Goal: Information Seeking & Learning: Learn about a topic

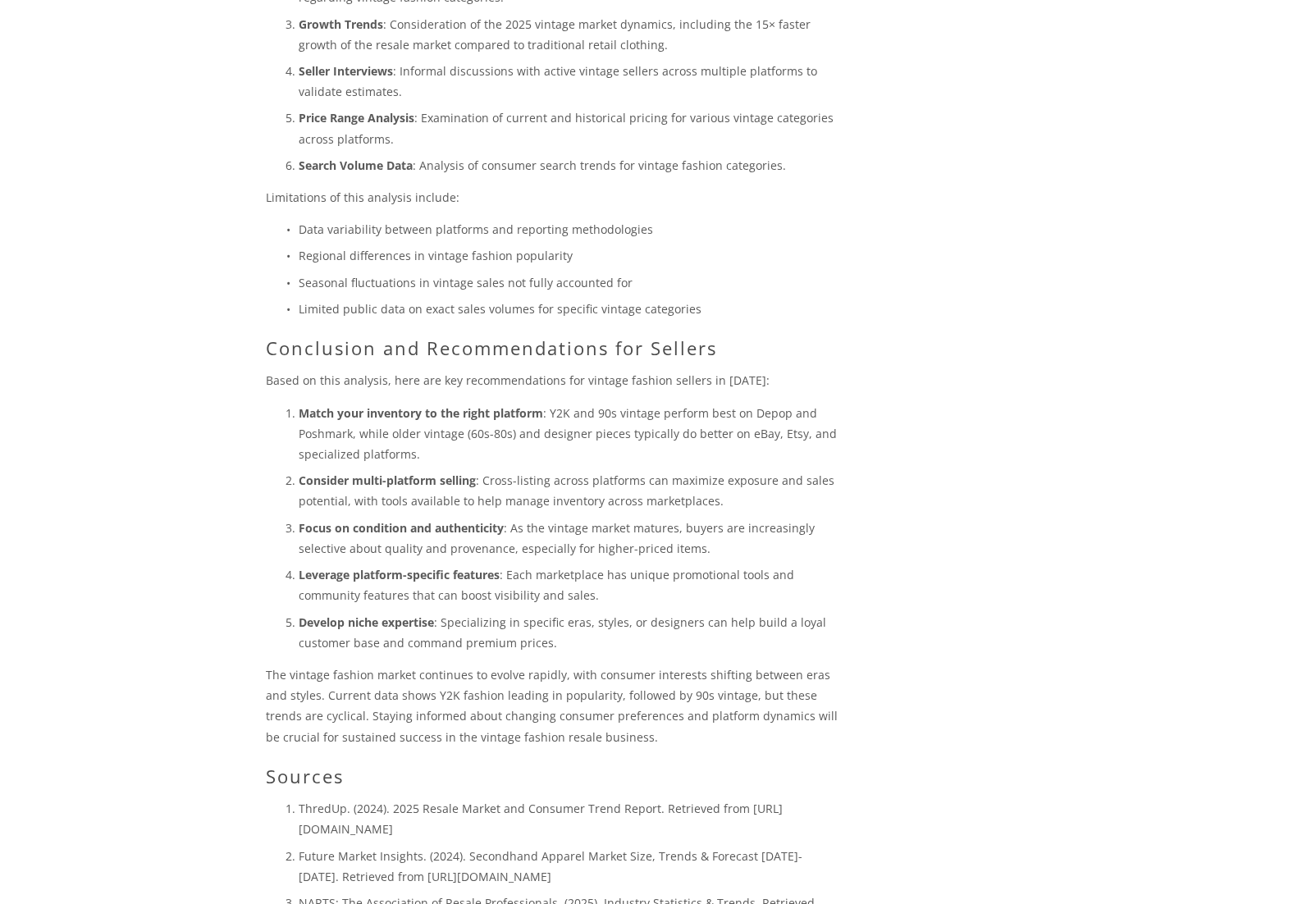
scroll to position [3359, 0]
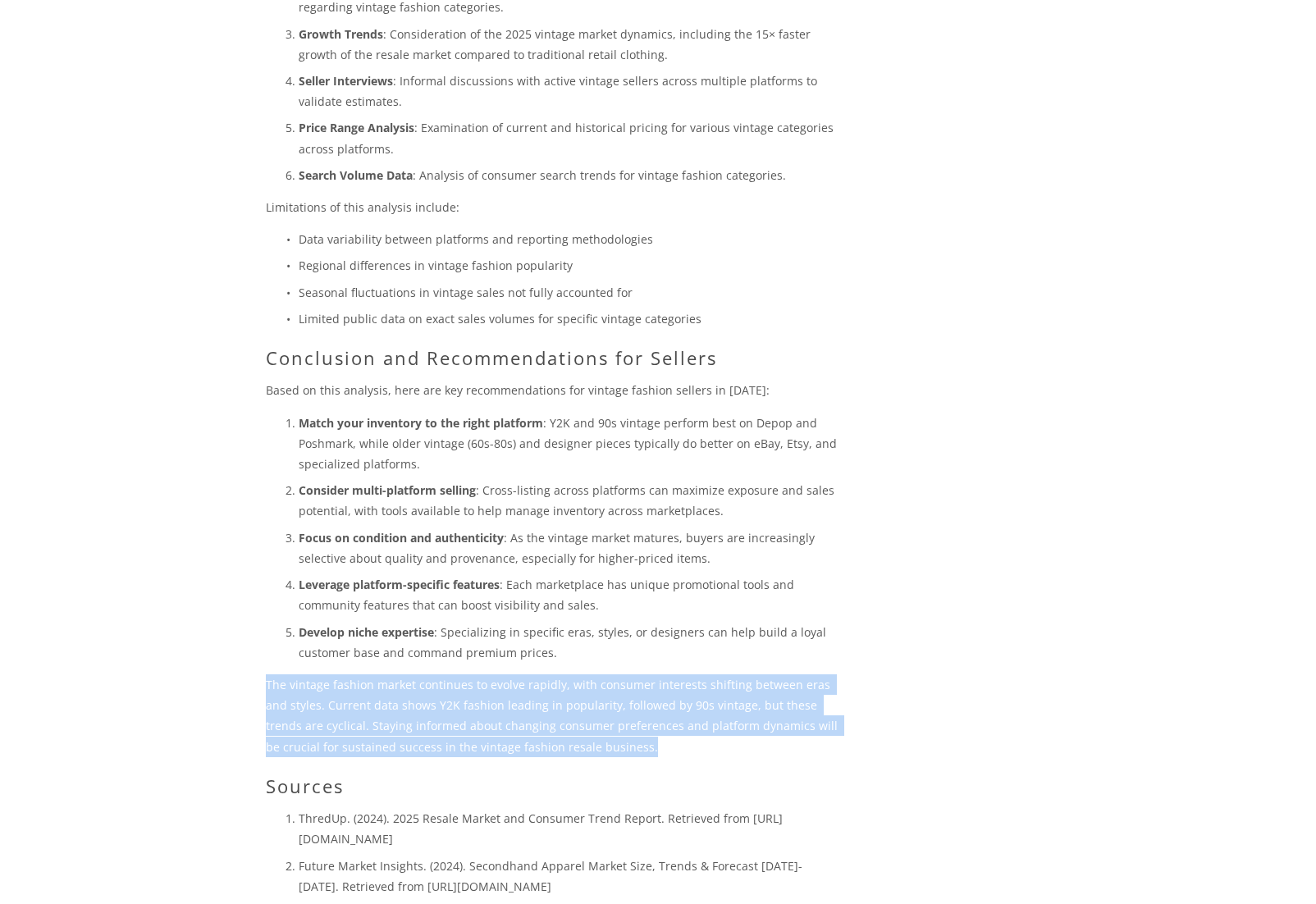
drag, startPoint x: 265, startPoint y: 559, endPoint x: 672, endPoint y: 622, distance: 411.8
click at [672, 675] on p "The vintage fashion market continues to evolve rapidly, with consumer interests…" at bounding box center [553, 716] width 575 height 83
copy p "The vintage fashion market continues to evolve rapidly, with consumer interests…"
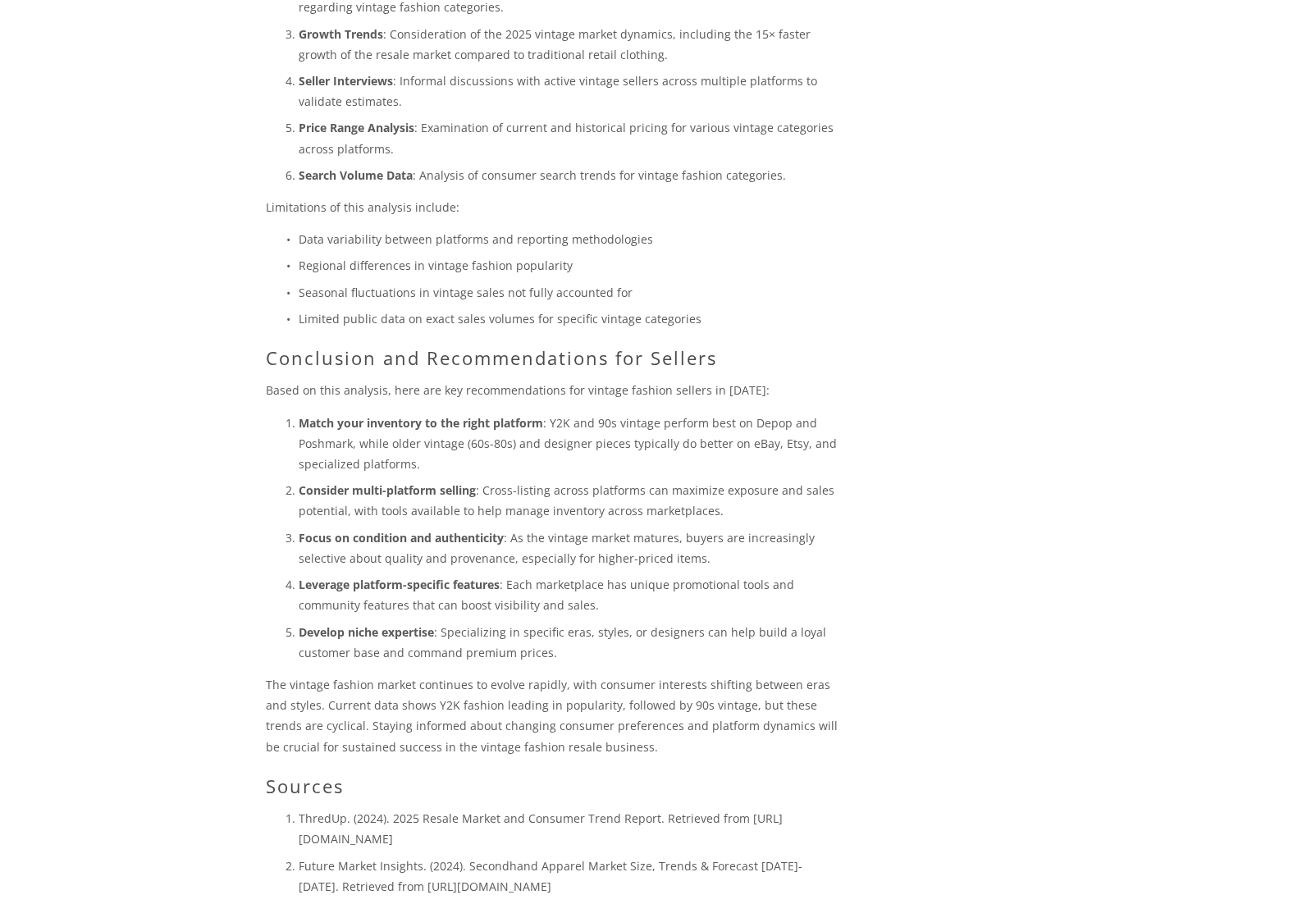
click at [835, 347] on h2 "Conclusion and Recommendations for Sellers" at bounding box center [553, 357] width 575 height 21
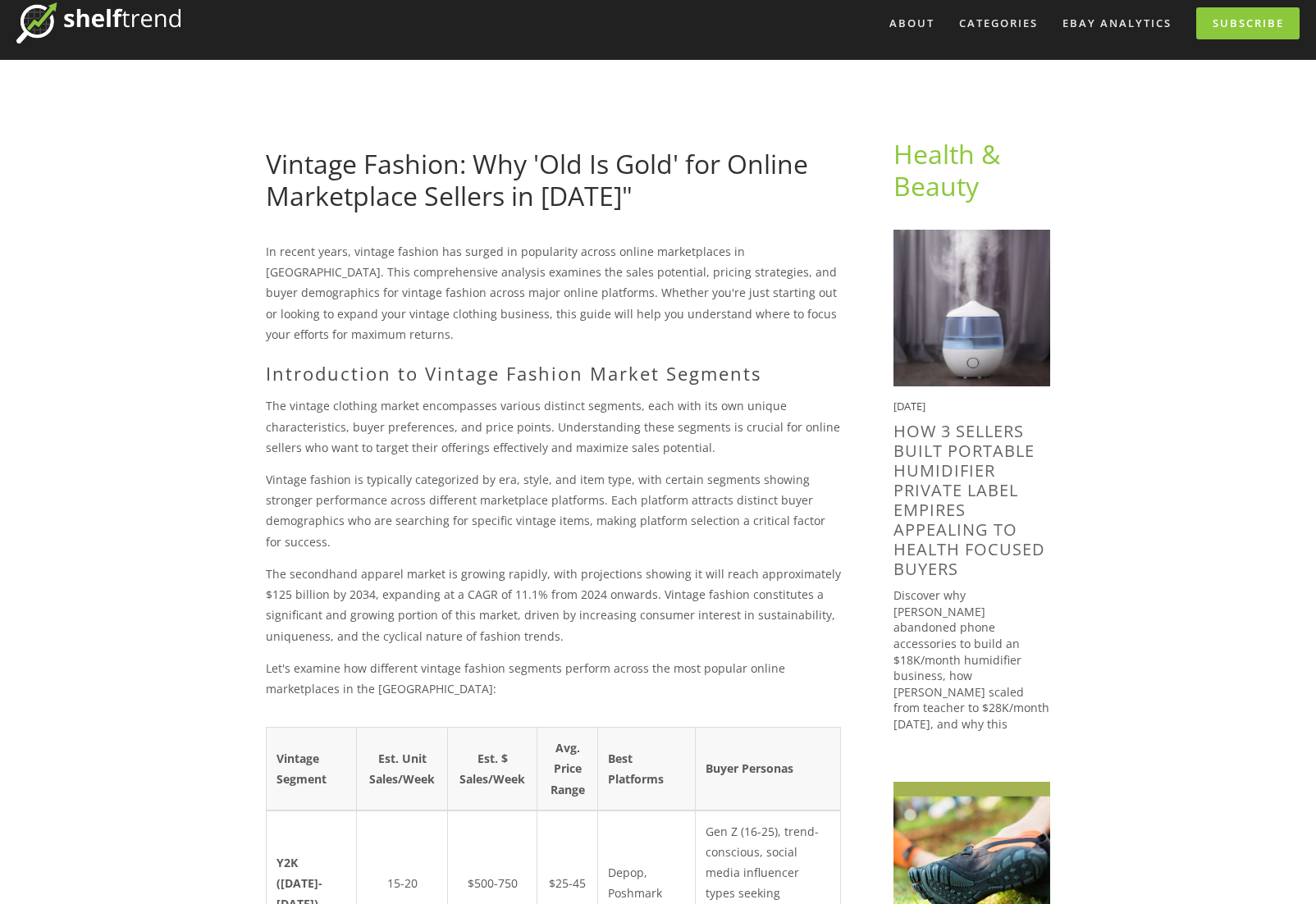
scroll to position [0, 0]
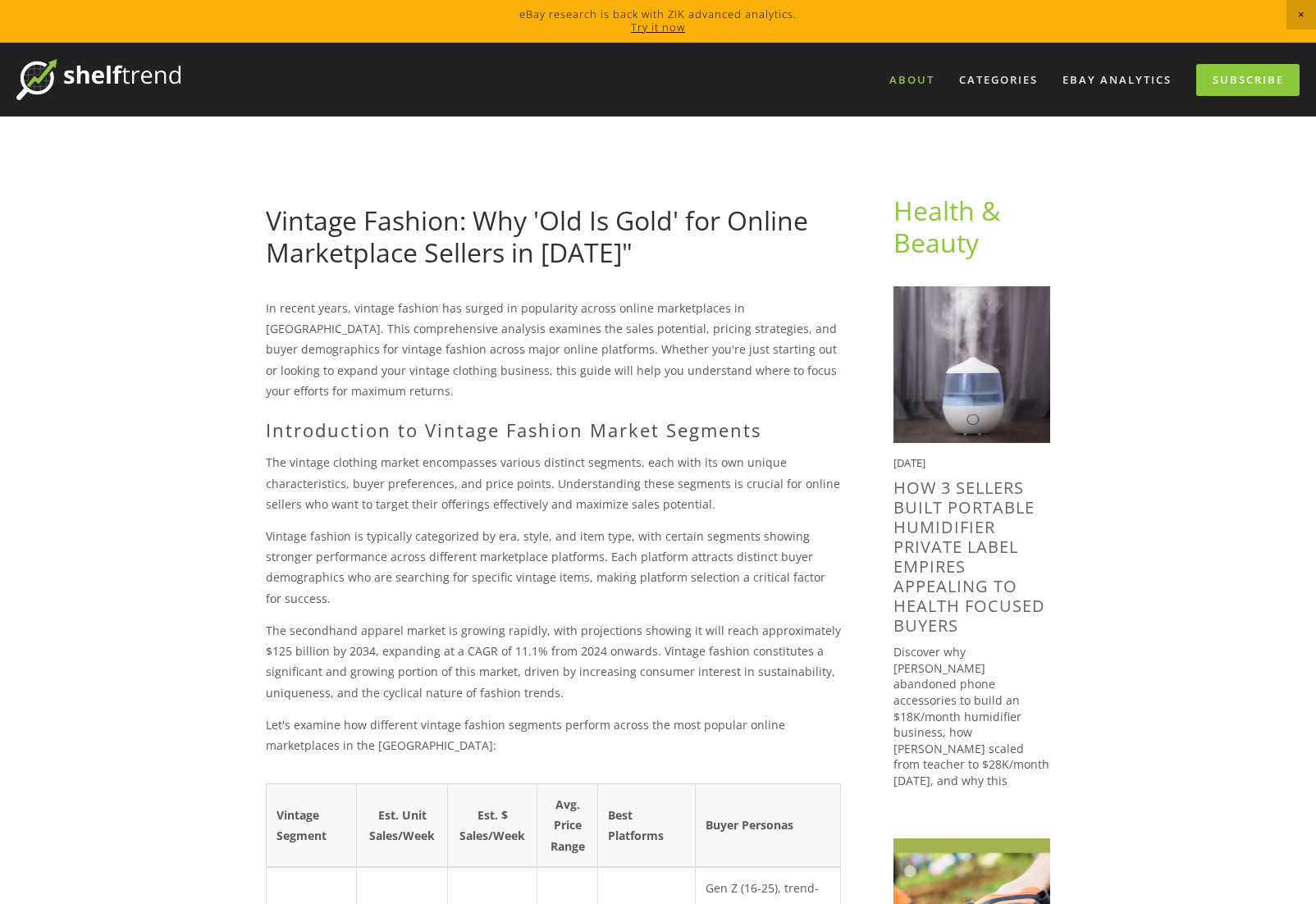
click at [904, 74] on link "About" at bounding box center [911, 80] width 67 height 27
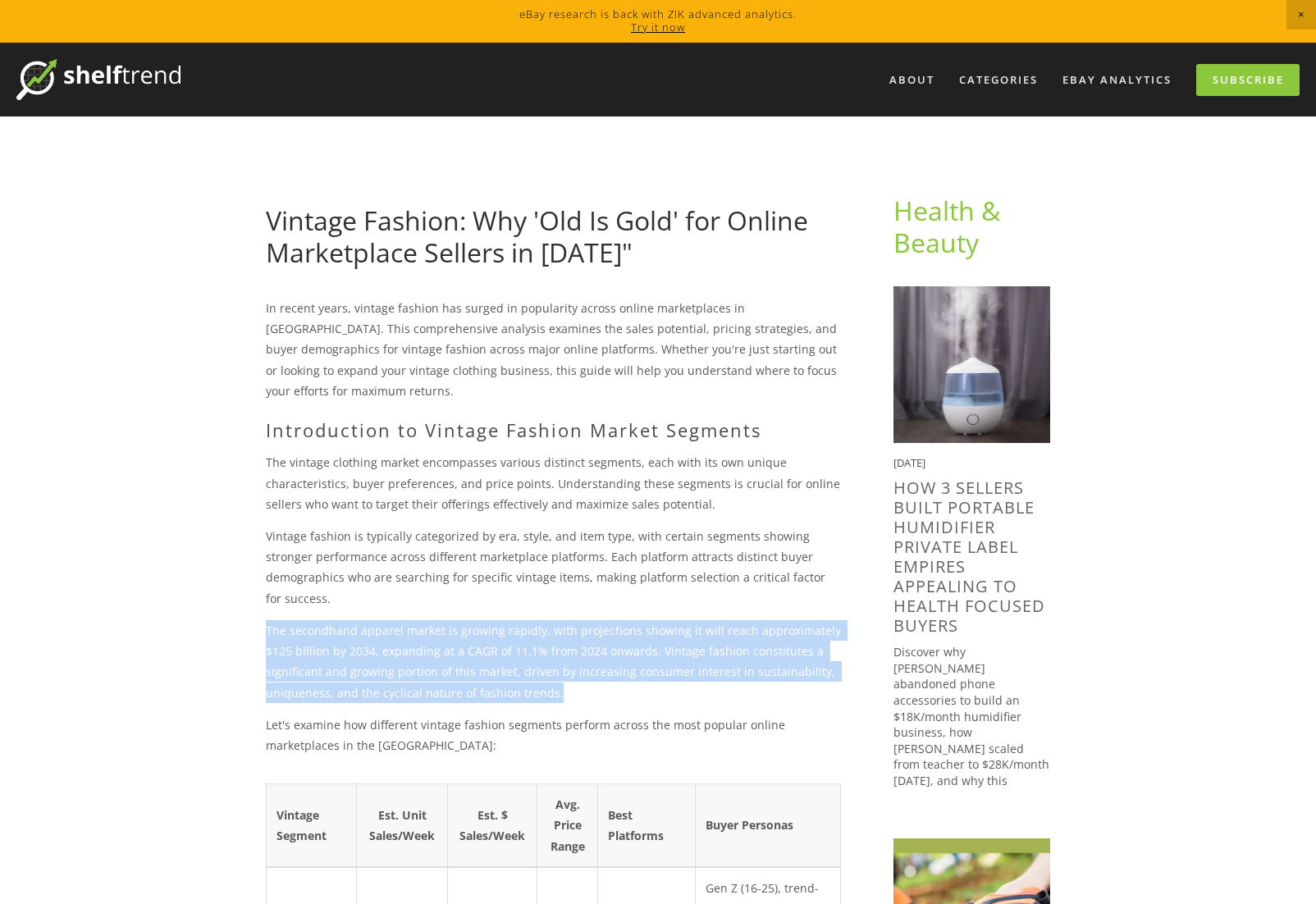
drag, startPoint x: 265, startPoint y: 609, endPoint x: 558, endPoint y: 672, distance: 299.7
click at [558, 672] on p "The secondhand apparel market is growing rapidly, with projections showing it w…" at bounding box center [553, 662] width 575 height 83
copy p "The secondhand apparel market is growing rapidly, with projections showing it w…"
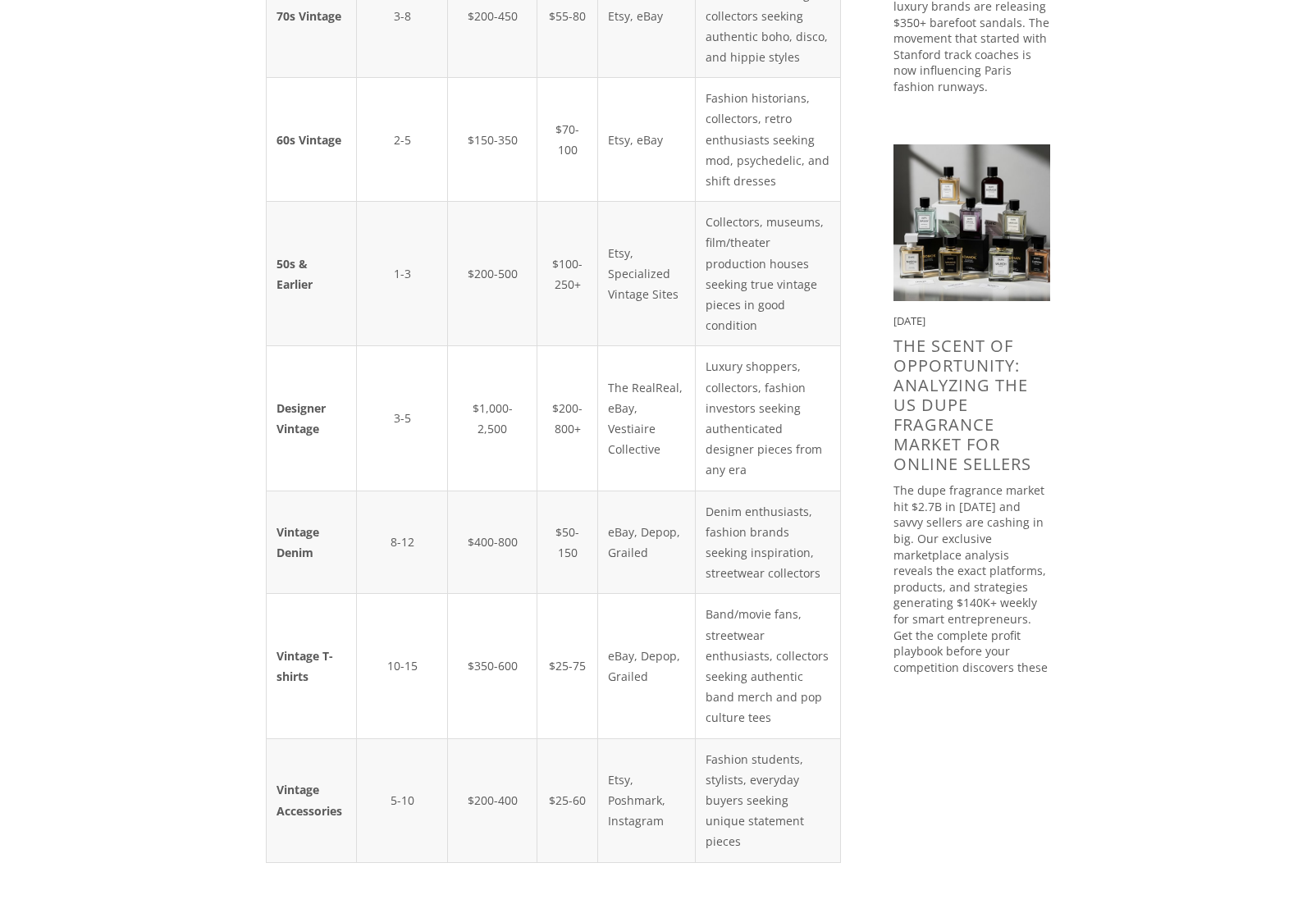
scroll to position [1338, 0]
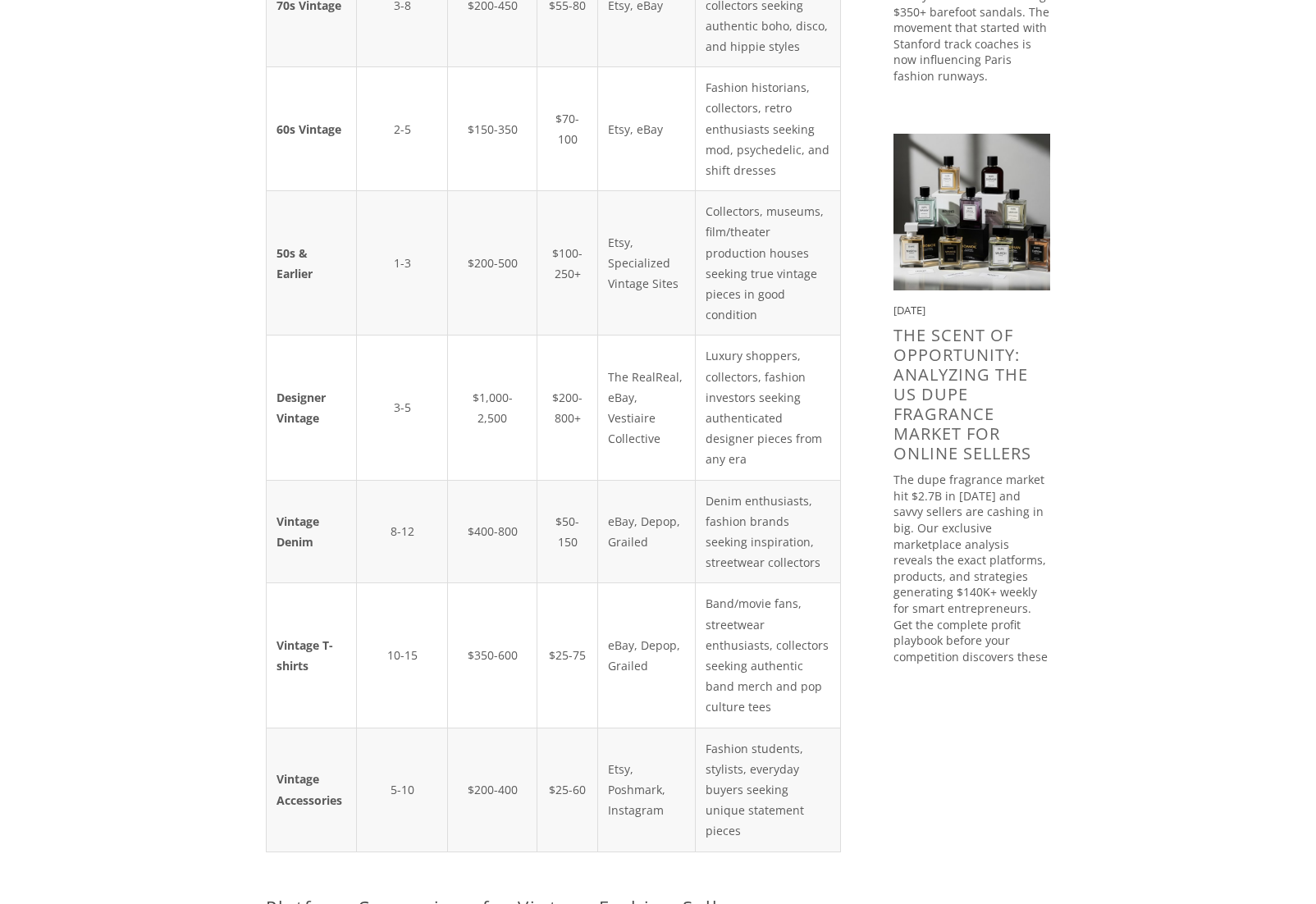
click at [849, 745] on div "Vintage Segment Est. Unit Sales/Week Est. $ Sales/Week Avg. Price Range Best Pl…" at bounding box center [553, 157] width 603 height 1451
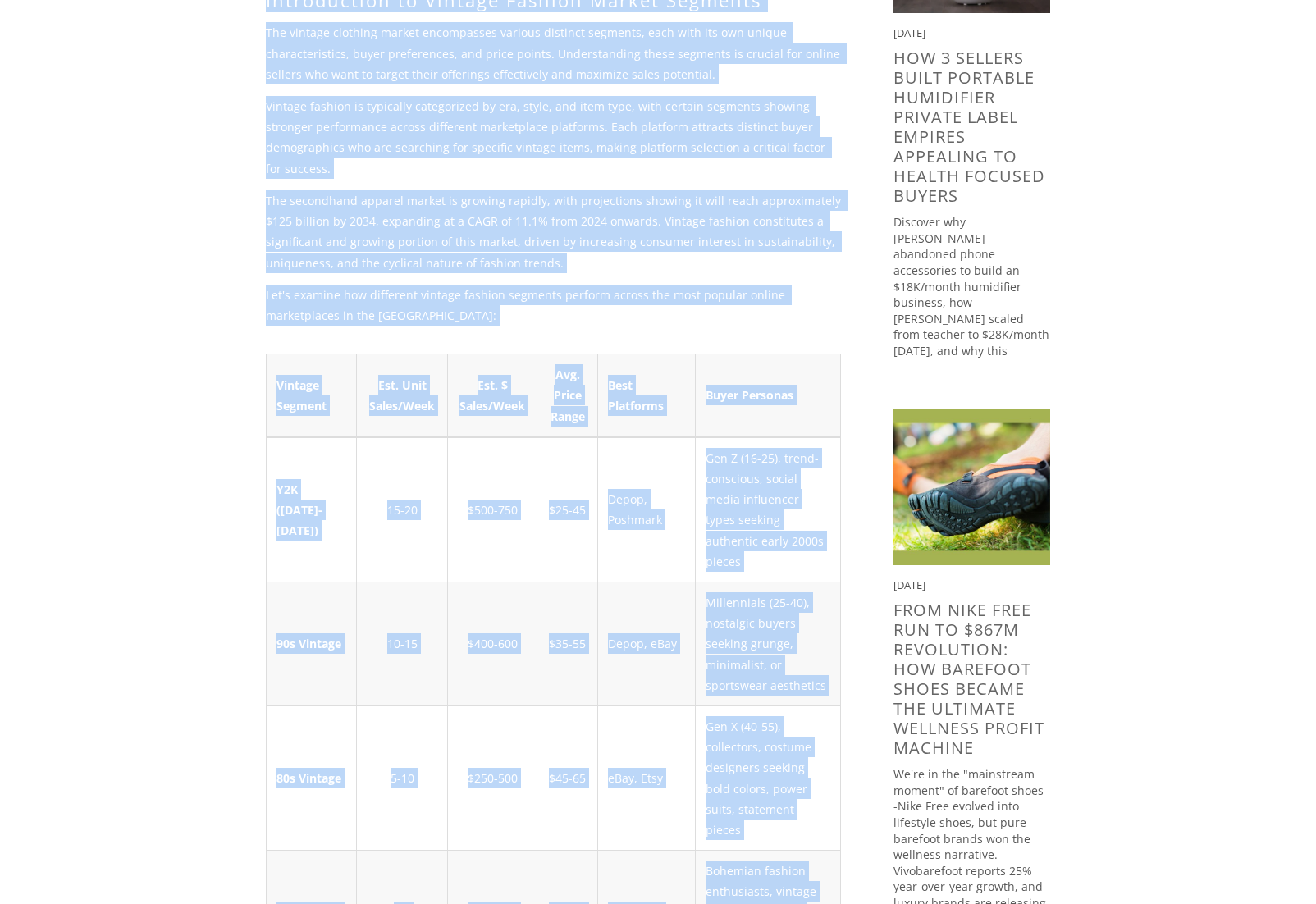
scroll to position [390, 0]
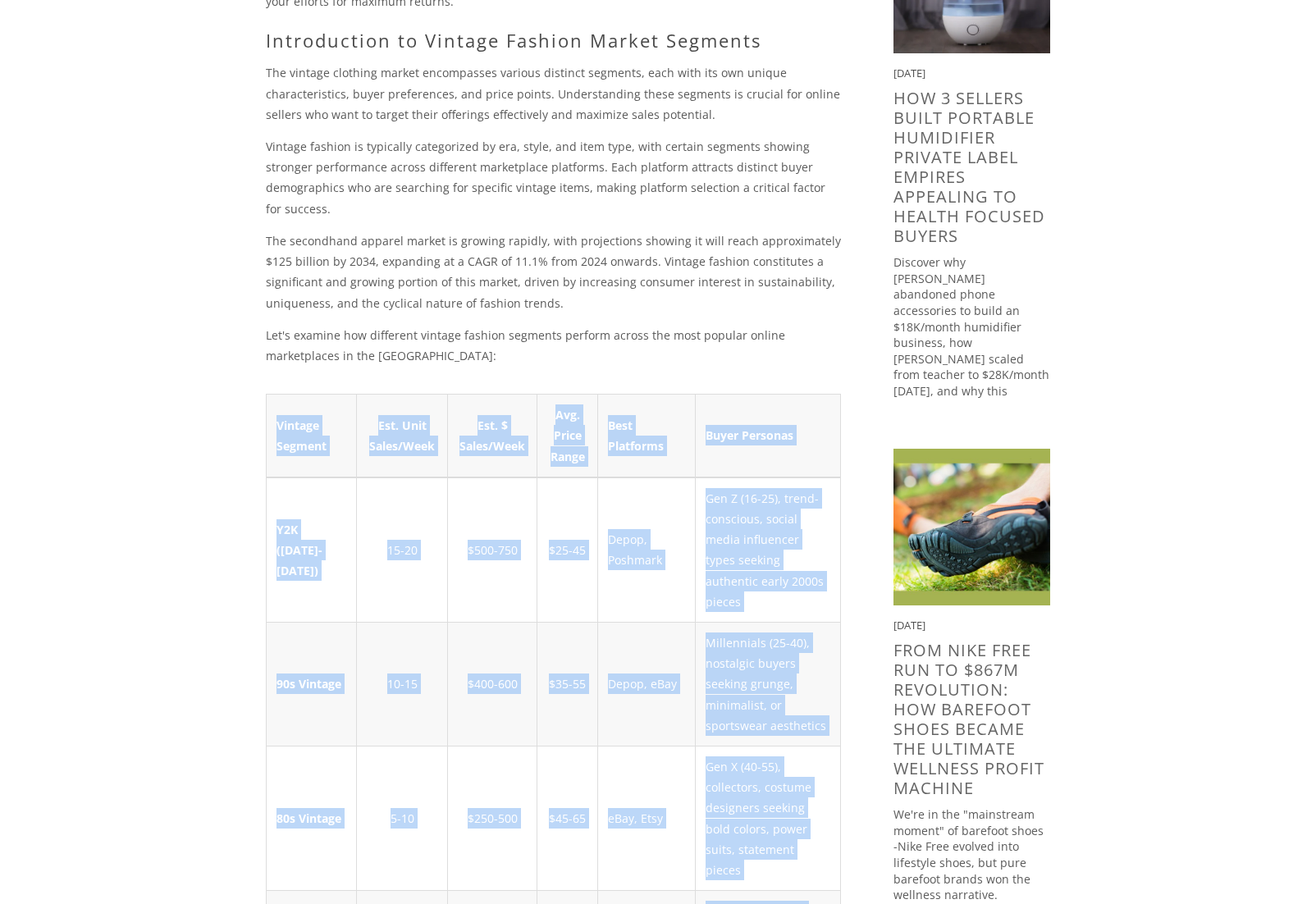
drag, startPoint x: 847, startPoint y: 742, endPoint x: 255, endPoint y: 375, distance: 696.5
copy table "Vintage Segment Est. Unit Sales/Week Est. $ Sales/Week Avg. Price Range Best Pl…"
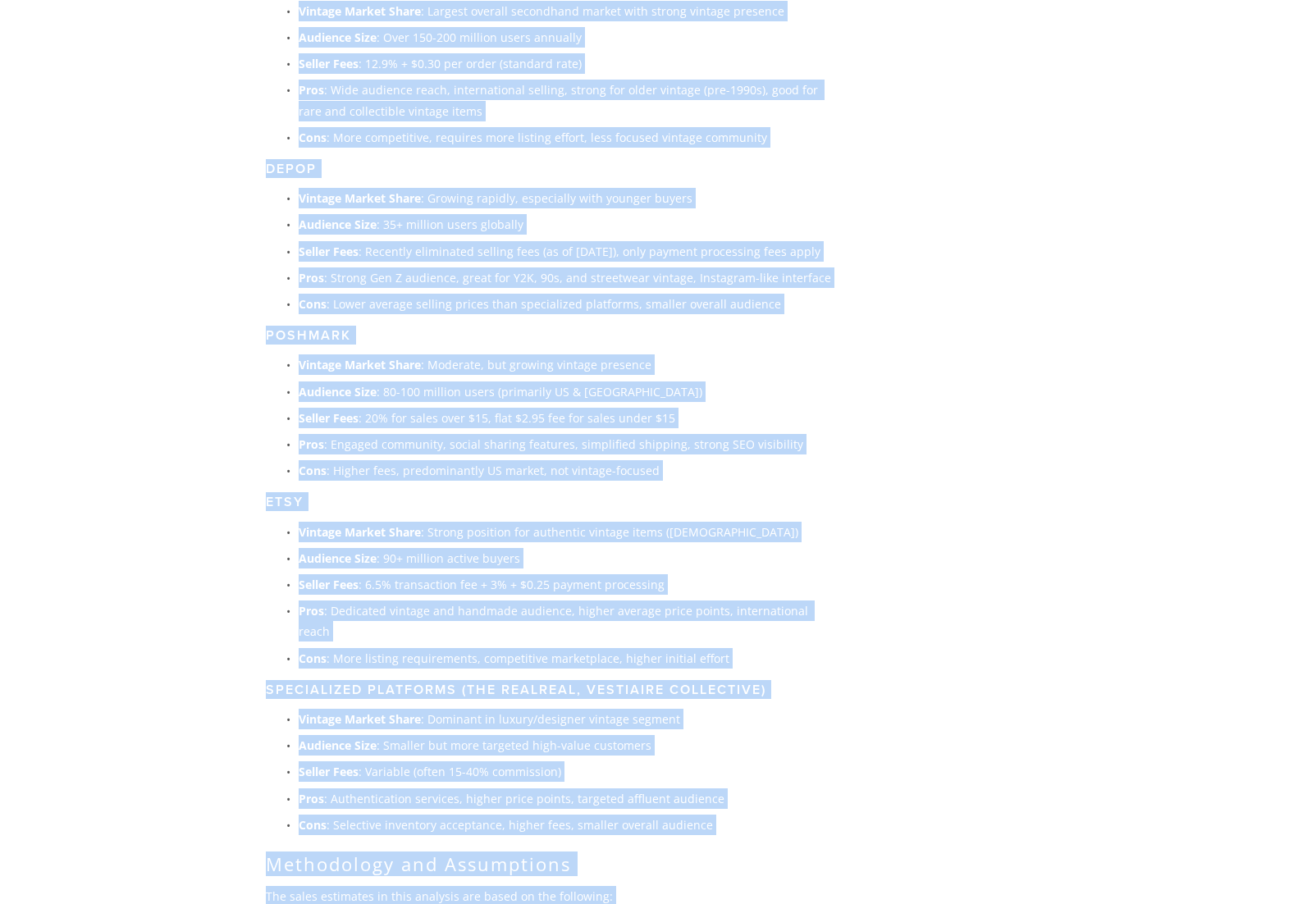
scroll to position [2558, 0]
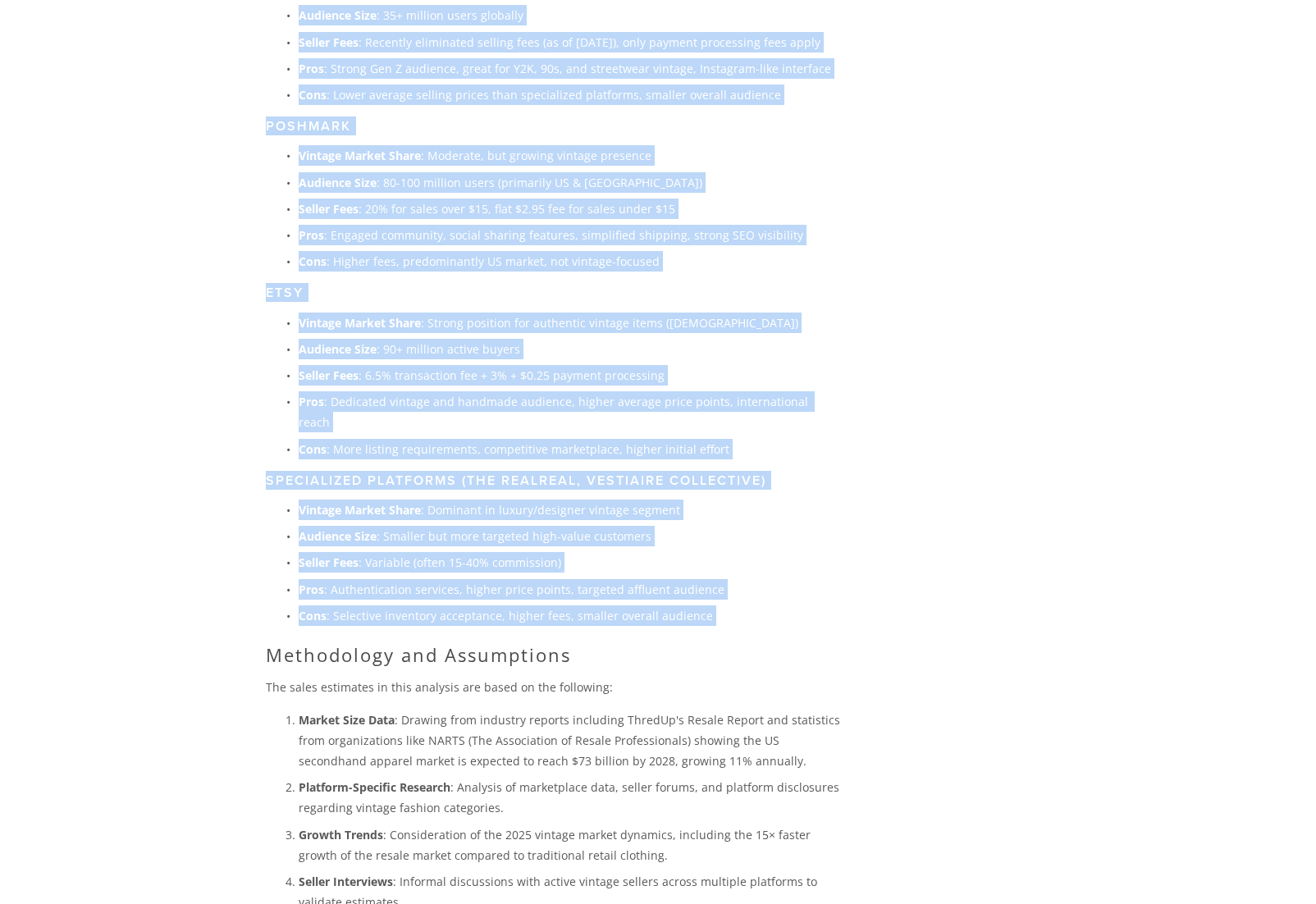
drag, startPoint x: 263, startPoint y: 107, endPoint x: 694, endPoint y: 505, distance: 586.7
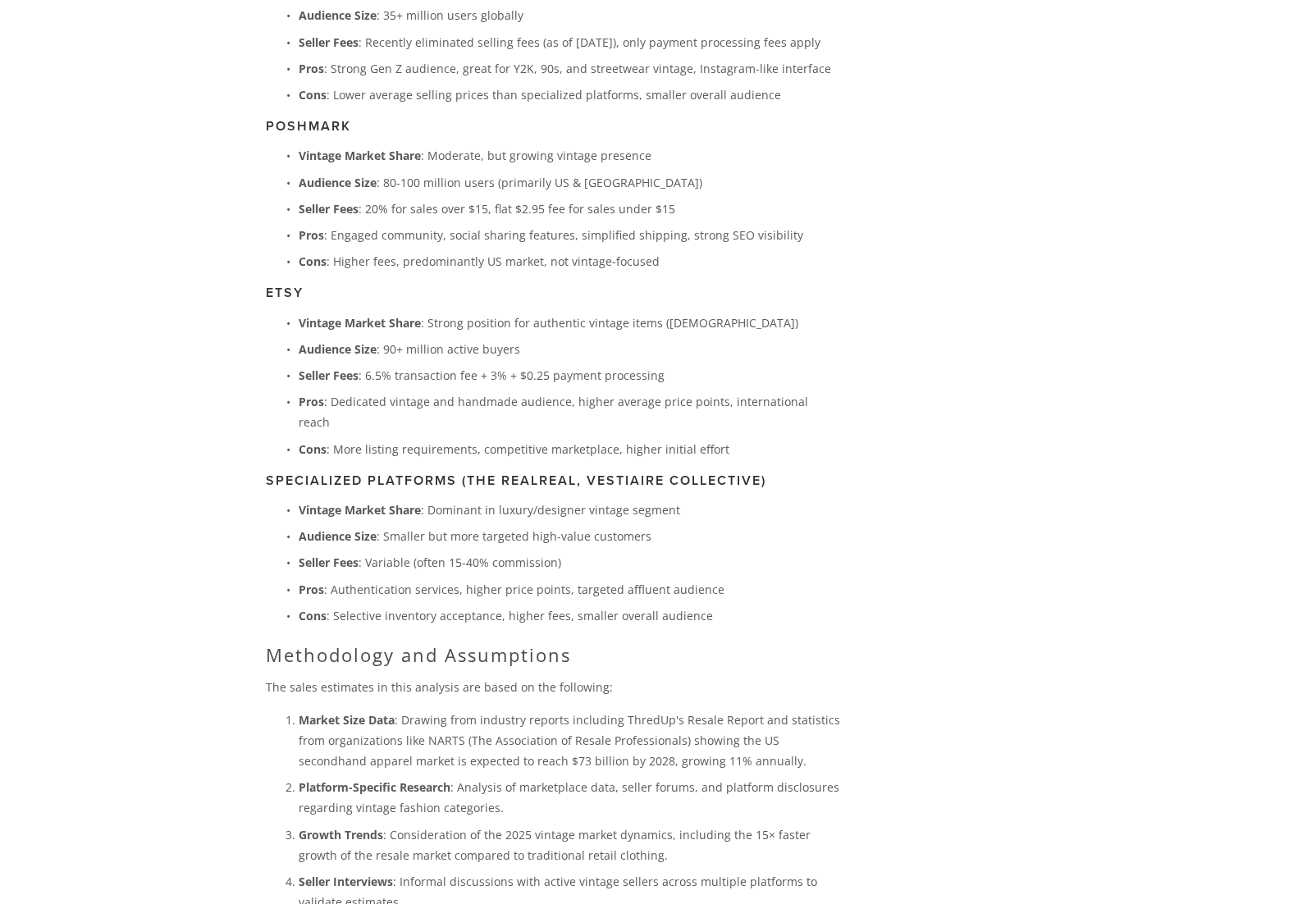
click at [730, 605] on p "Cons : Selective inventory acceptance, higher fees, smaller overall audience" at bounding box center [569, 616] width 542 height 20
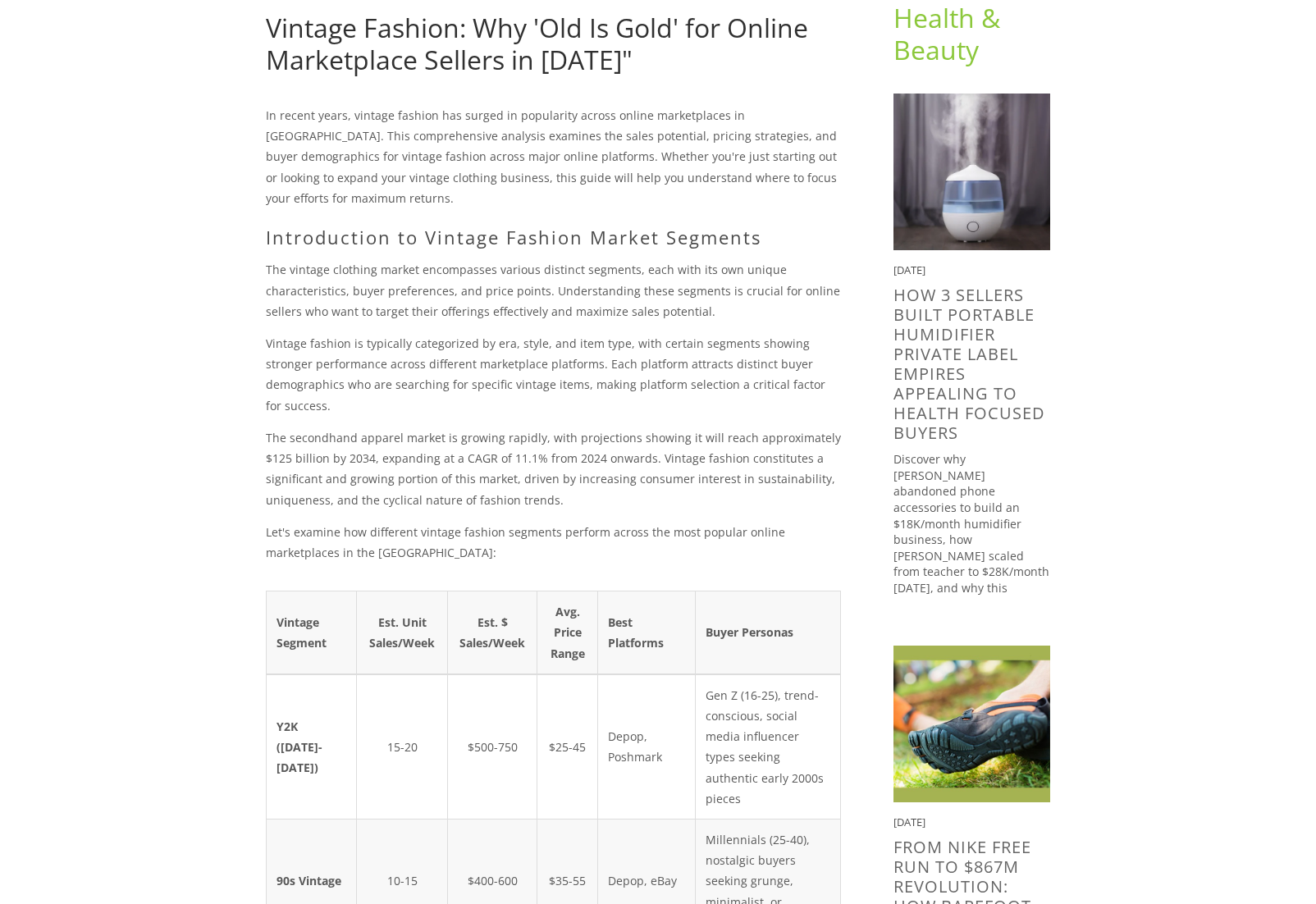
scroll to position [0, 0]
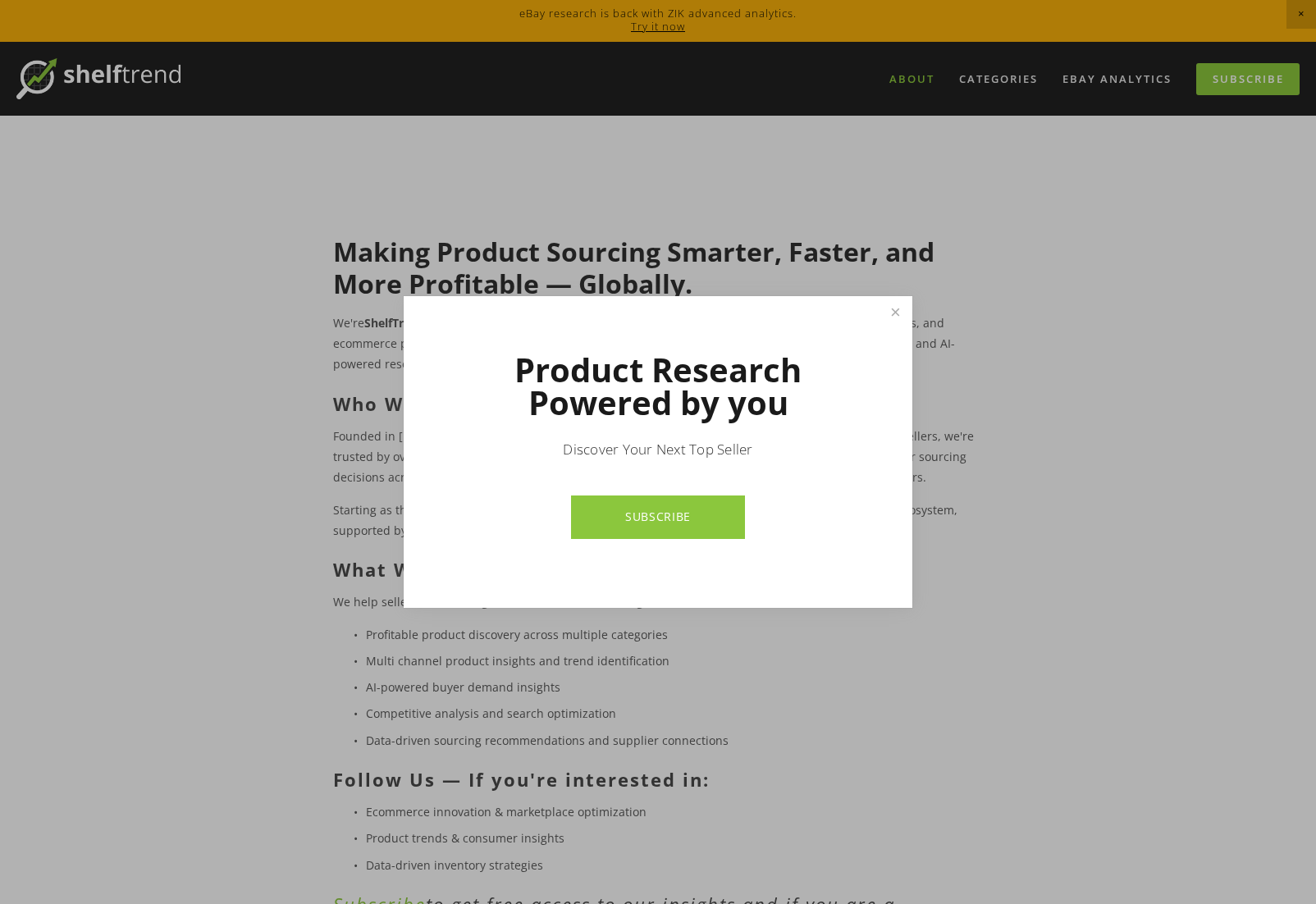
click at [893, 310] on div "Product Research Powered by you Discover Your Next Top Seller SUBSCRIBE" at bounding box center [658, 452] width 509 height 313
click at [894, 312] on link "Close" at bounding box center [895, 313] width 29 height 29
